Goal: Find specific page/section: Find specific page/section

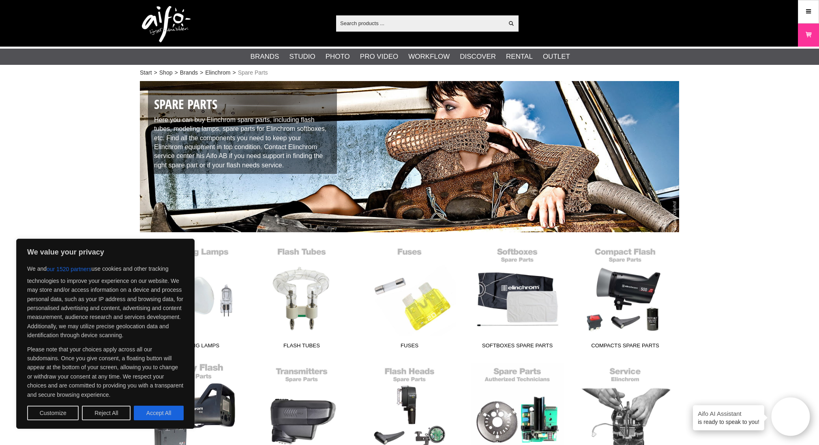
click at [151, 413] on button "Accept All" at bounding box center [159, 413] width 50 height 15
checkbox input "true"
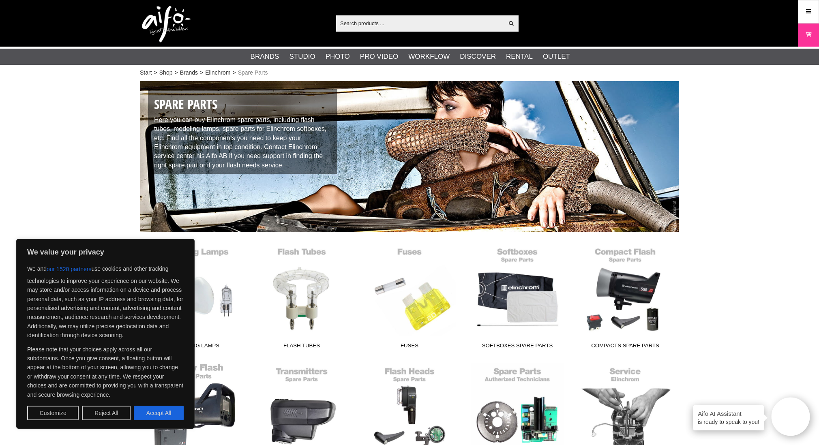
checkbox input "true"
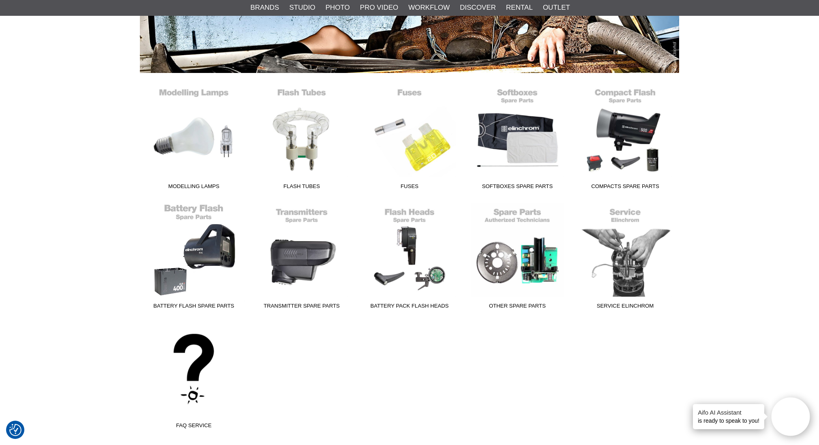
scroll to position [192, 0]
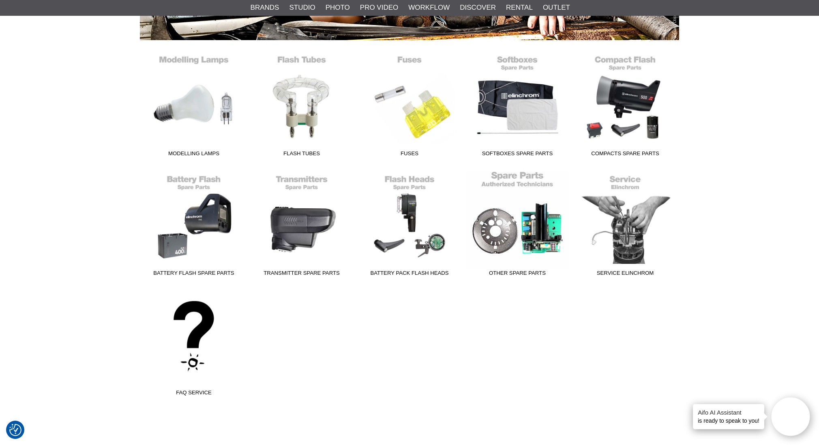
click at [520, 232] on link "Other Spare parts" at bounding box center [518, 226] width 108 height 110
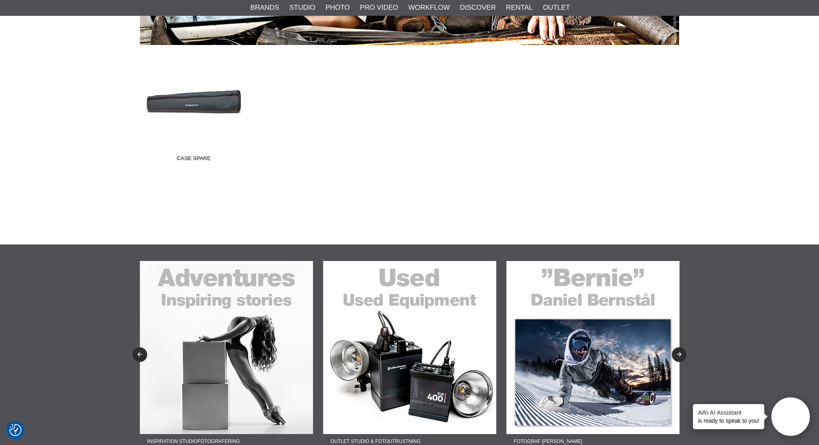
scroll to position [187, 0]
click at [189, 97] on link "Case Spare" at bounding box center [194, 111] width 108 height 110
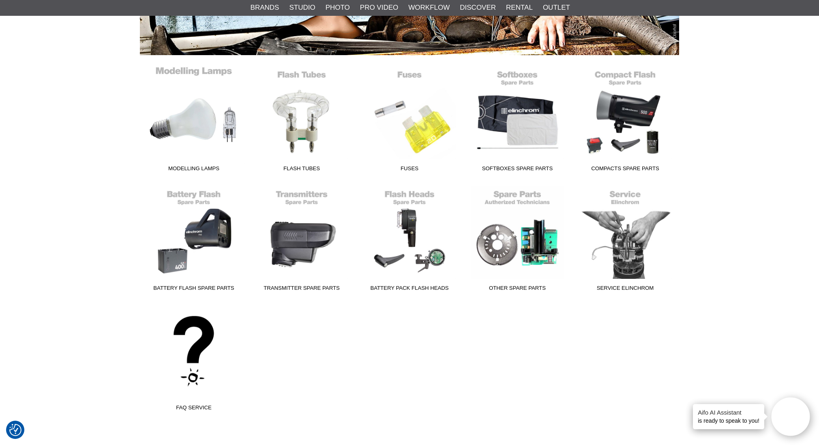
scroll to position [169, 0]
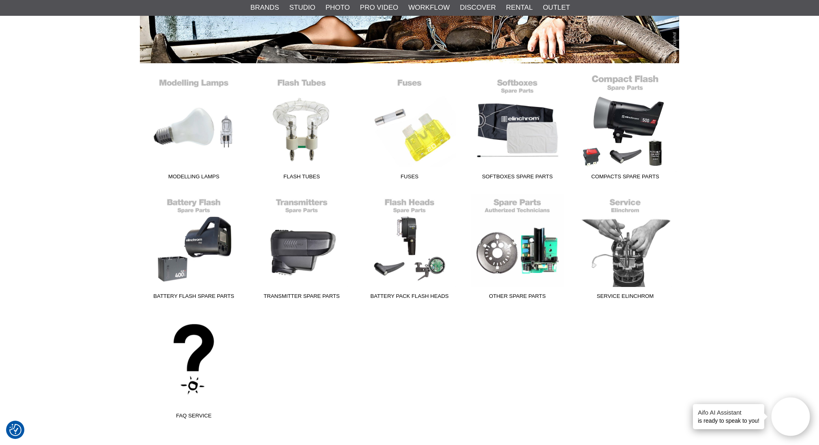
click at [644, 112] on link "Compacts Spare Parts" at bounding box center [626, 129] width 108 height 110
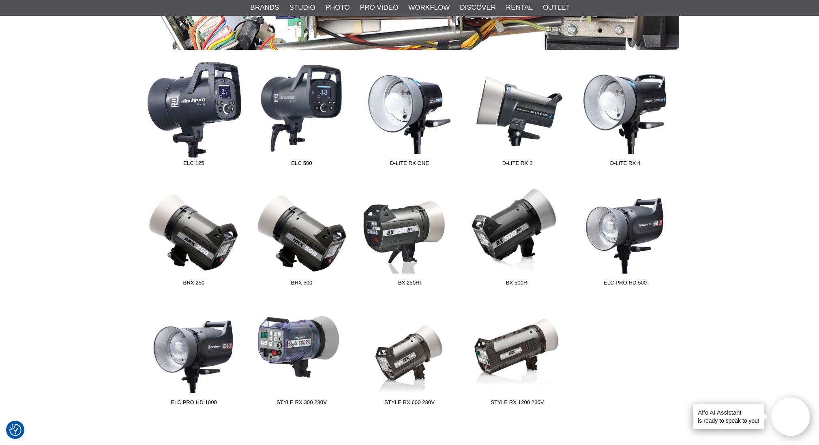
scroll to position [63, 0]
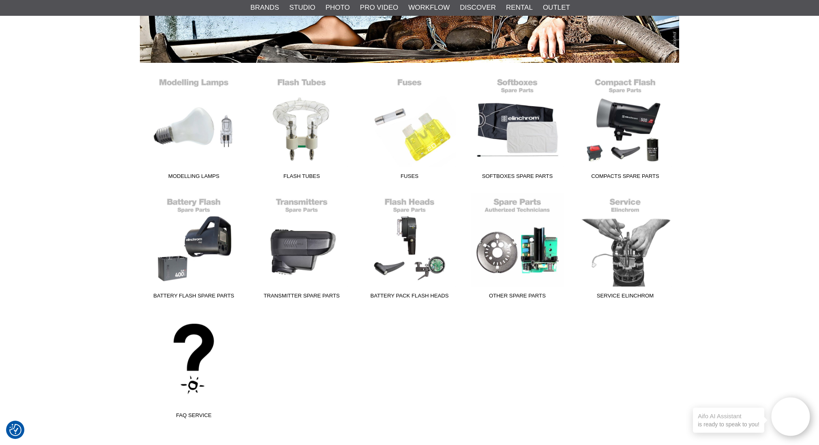
scroll to position [169, 0]
